Goal: Information Seeking & Learning: Find specific fact

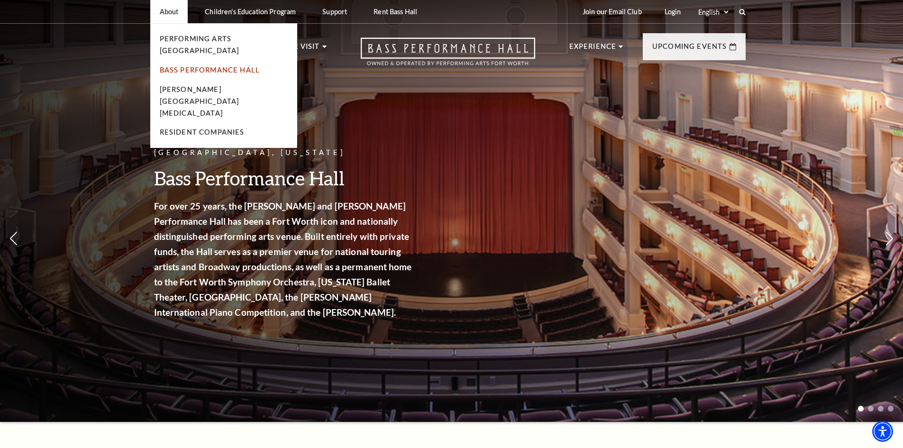
click at [175, 66] on link "Bass Performance Hall" at bounding box center [210, 70] width 101 height 8
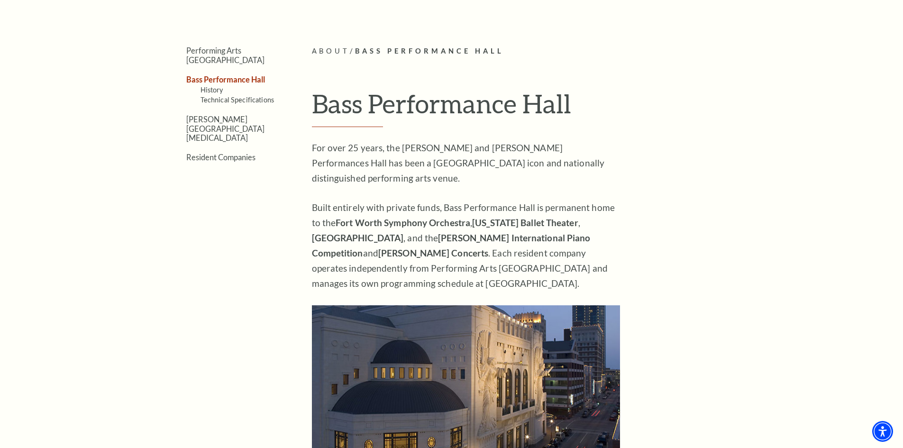
scroll to position [284, 0]
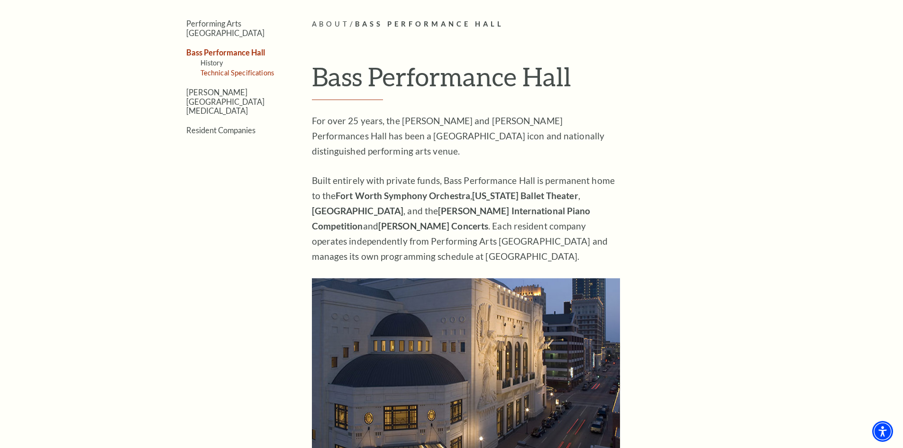
click at [263, 69] on link "Technical Specifications" at bounding box center [237, 73] width 73 height 8
